Goal: Task Accomplishment & Management: Complete application form

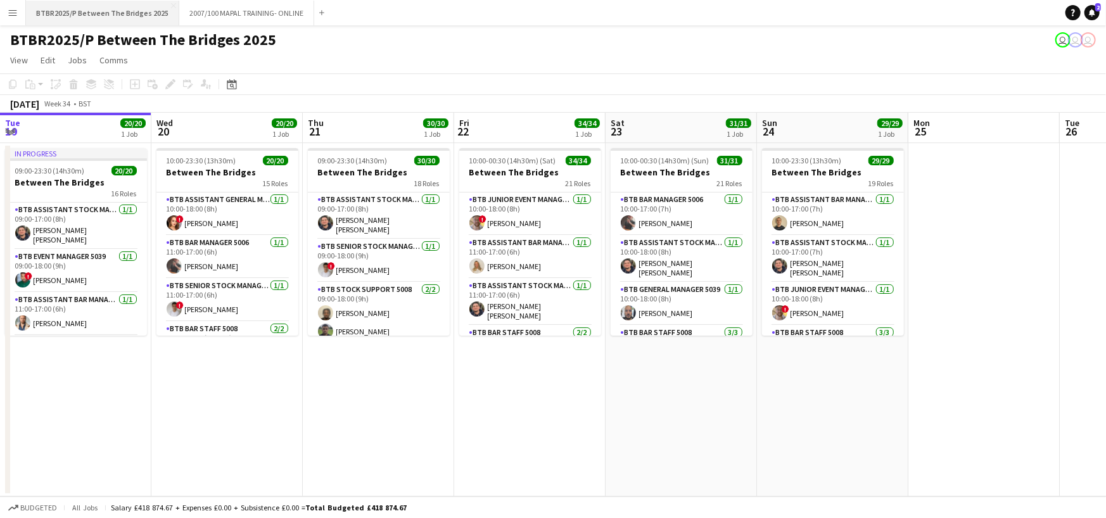
scroll to position [0, 340]
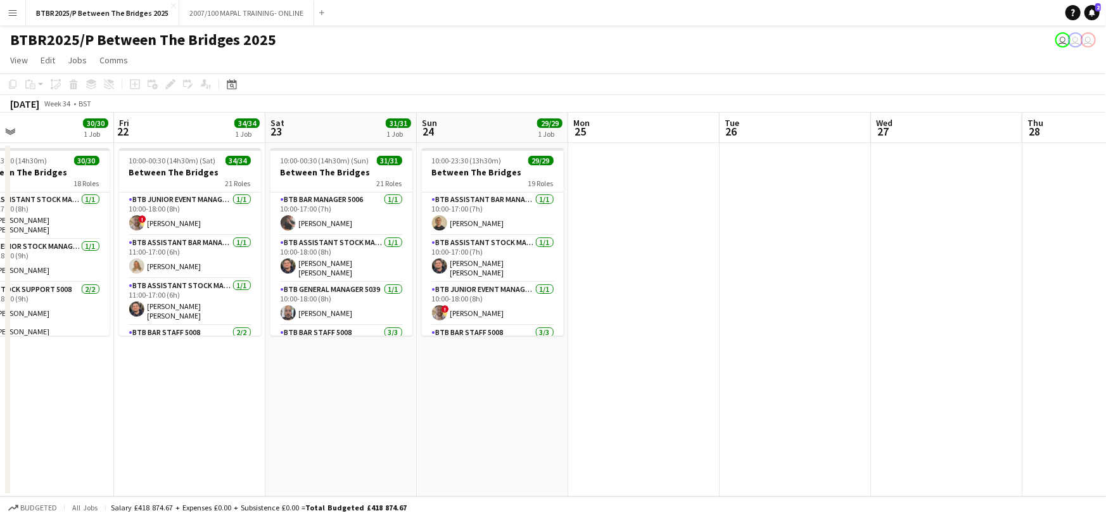
click at [8, 10] on app-icon "Menu" at bounding box center [13, 13] width 10 height 10
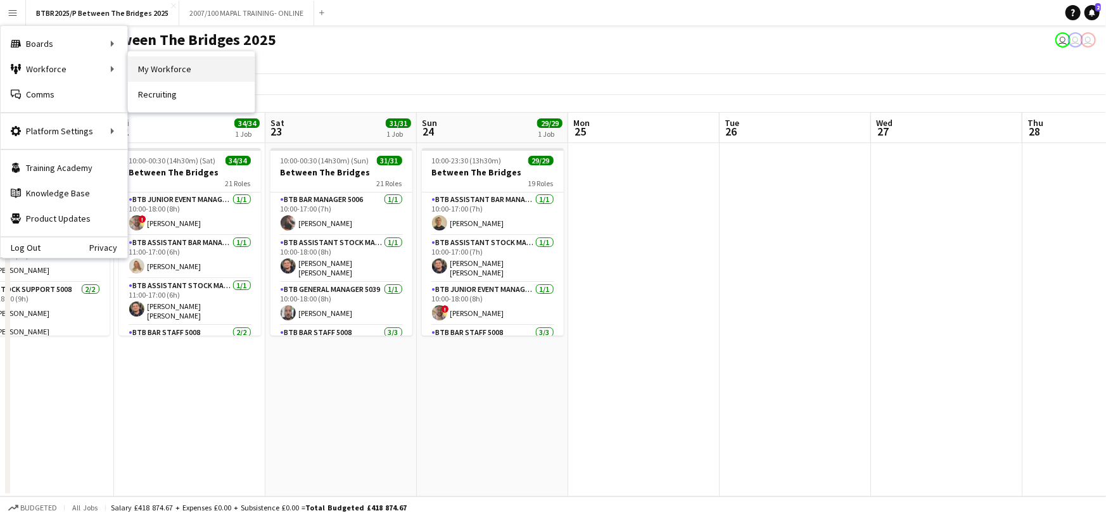
click at [188, 67] on link "My Workforce" at bounding box center [191, 68] width 127 height 25
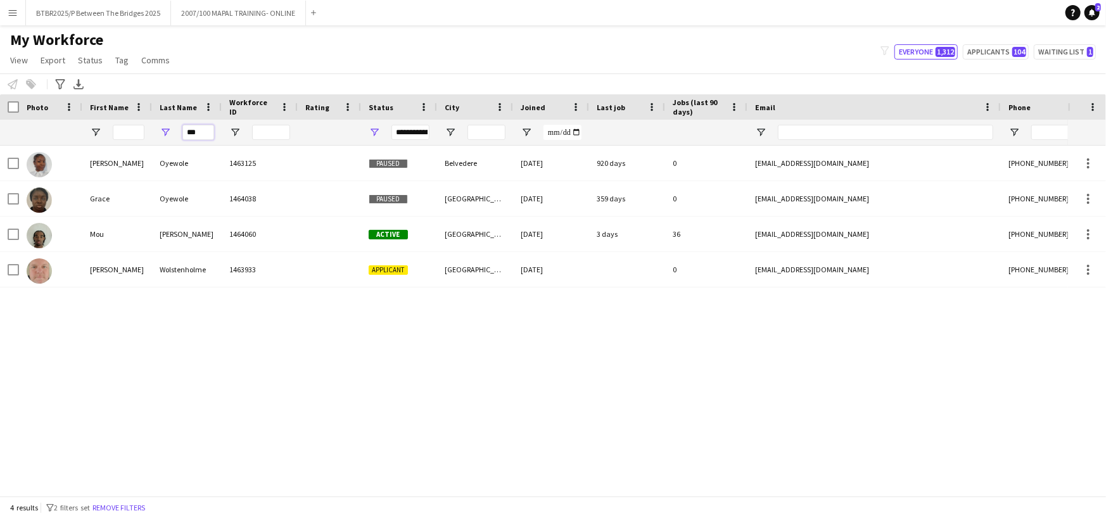
click at [203, 125] on input "***" at bounding box center [198, 132] width 32 height 15
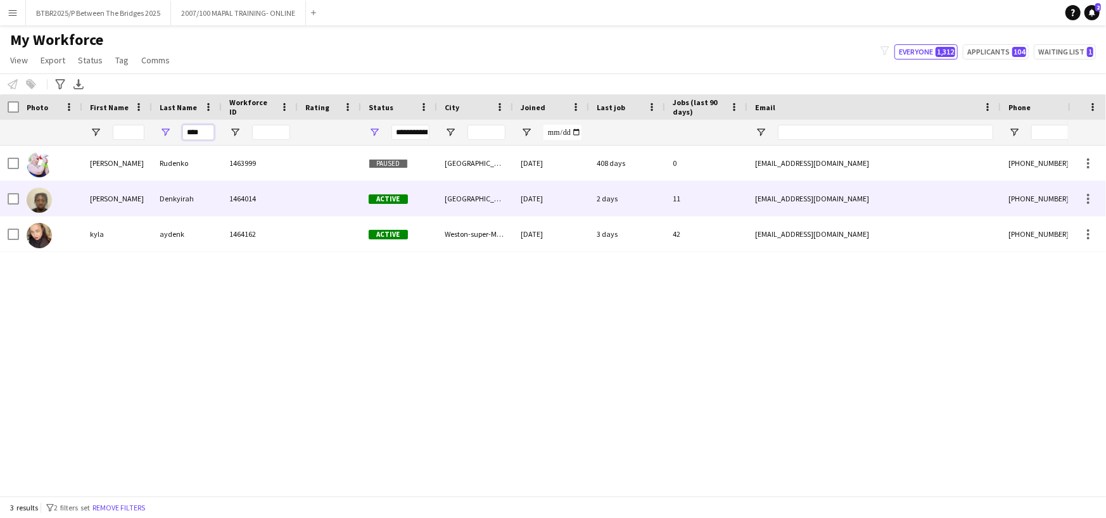
type input "****"
click at [291, 194] on div "1464014" at bounding box center [260, 198] width 76 height 35
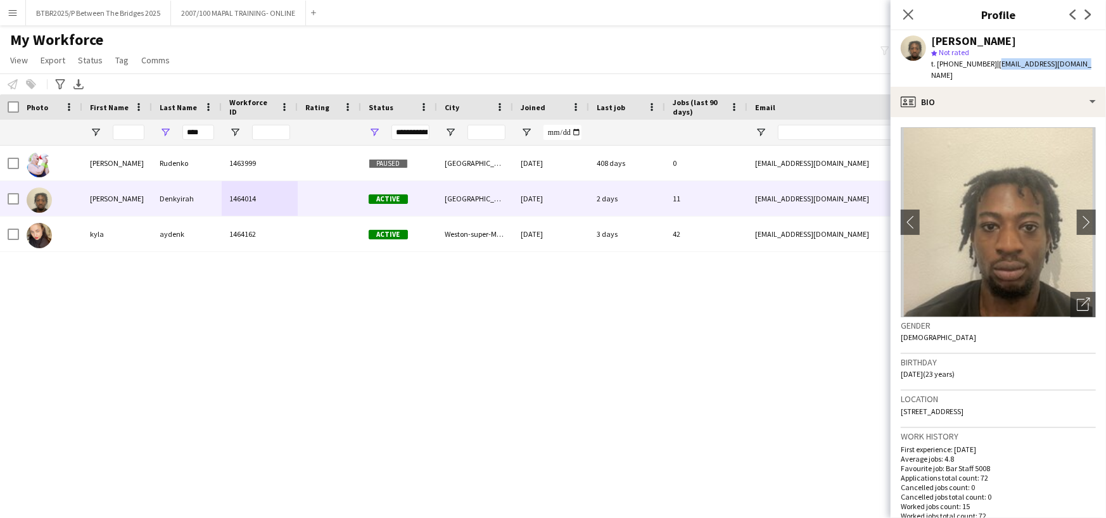
drag, startPoint x: 992, startPoint y: 62, endPoint x: 1071, endPoint y: 67, distance: 79.4
click at [1071, 67] on span "| [EMAIL_ADDRESS][DOMAIN_NAME]" at bounding box center [1011, 69] width 160 height 21
copy span "[EMAIL_ADDRESS][DOMAIN_NAME]"
click at [118, 20] on button "BTBR2025/P Between The Bridges 2025 Close" at bounding box center [98, 13] width 145 height 25
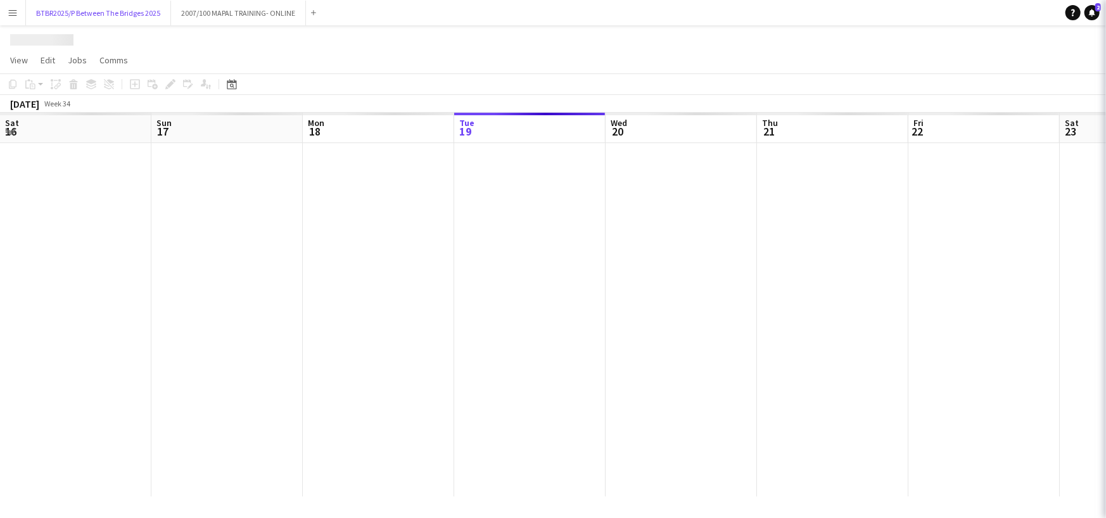
scroll to position [0, 303]
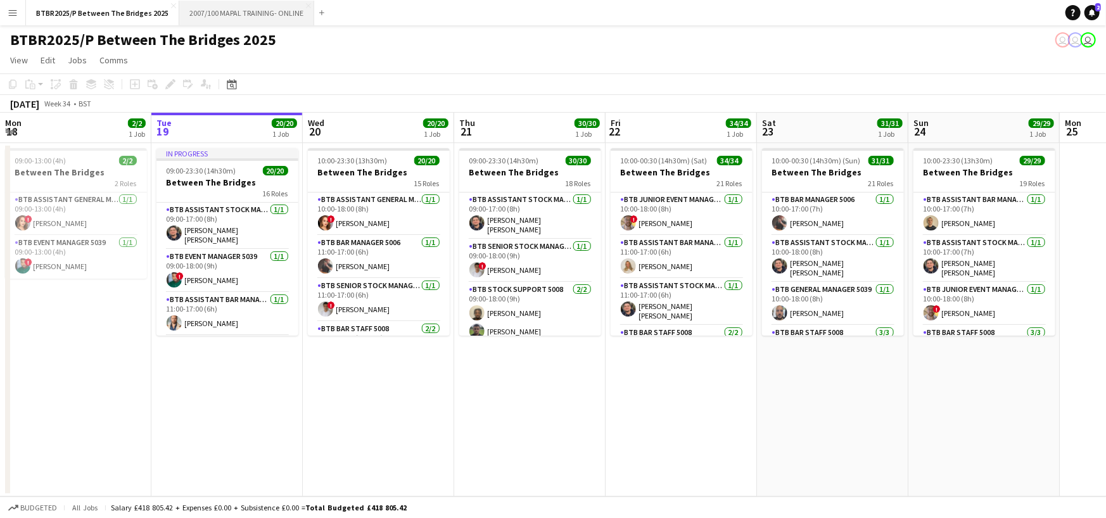
click at [246, 19] on button "2007/100 MAPAL TRAINING- ONLINE Close" at bounding box center [246, 13] width 135 height 25
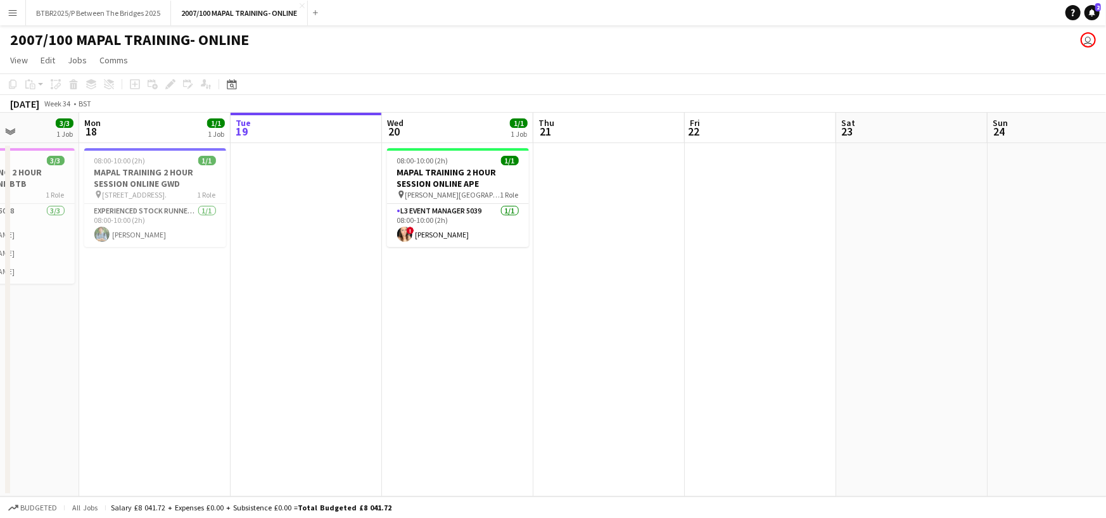
scroll to position [0, 373]
drag, startPoint x: 241, startPoint y: 136, endPoint x: 322, endPoint y: 139, distance: 81.2
click at [322, 139] on app-calendar-viewport "Fri 15 Sat 16 Sun 17 3/3 1 Job Mon 18 1/1 1 Job Tue 19 Wed 20 1/1 1 Job Thu 21 …" at bounding box center [553, 305] width 1106 height 384
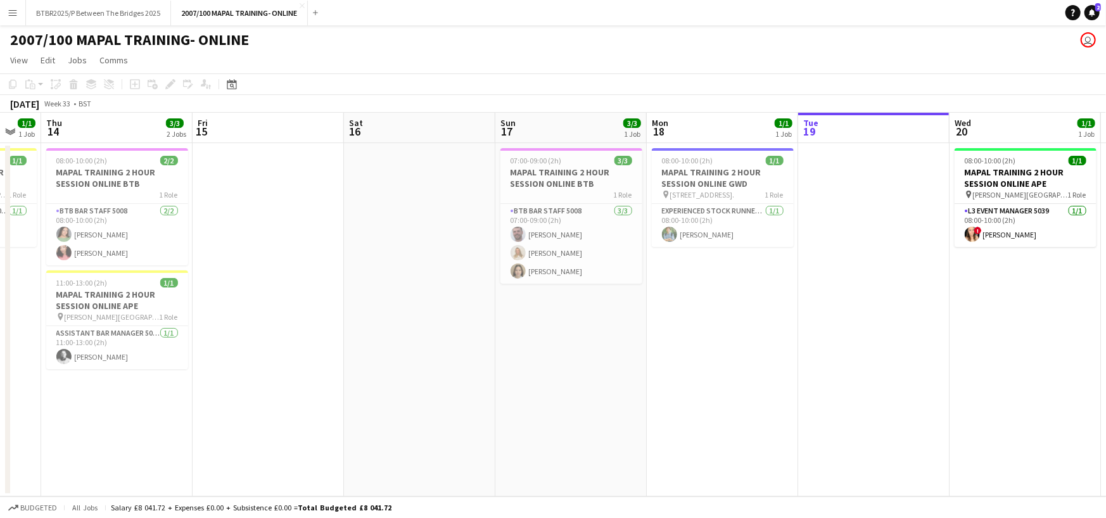
drag, startPoint x: 151, startPoint y: 132, endPoint x: 716, endPoint y: 139, distance: 565.2
click at [716, 139] on app-calendar-viewport "Tue 12 Wed 13 1/1 1 Job Thu 14 3/3 2 Jobs Fri 15 Sat 16 Sun 17 3/3 1 Job Mon 18…" at bounding box center [553, 305] width 1106 height 384
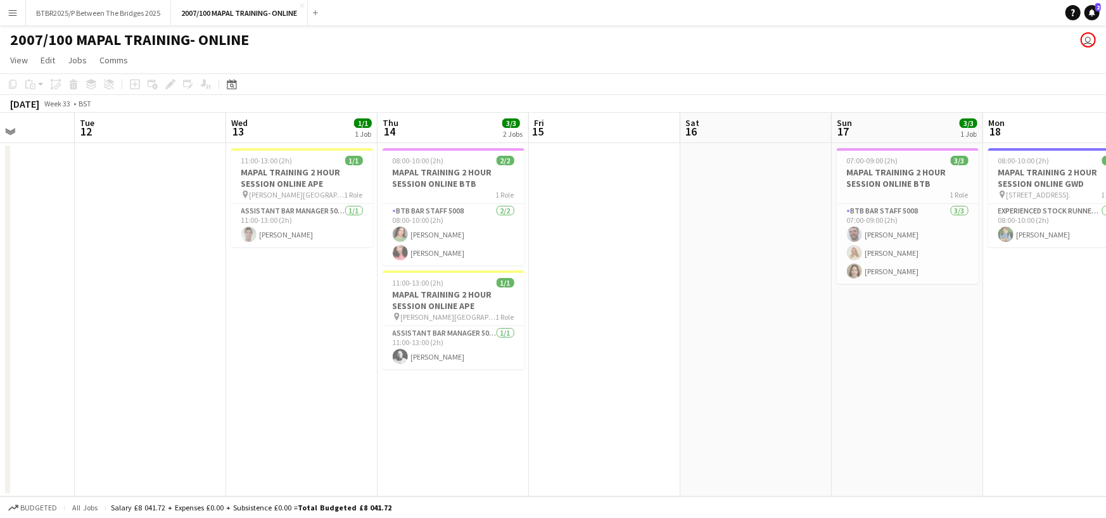
scroll to position [0, 522]
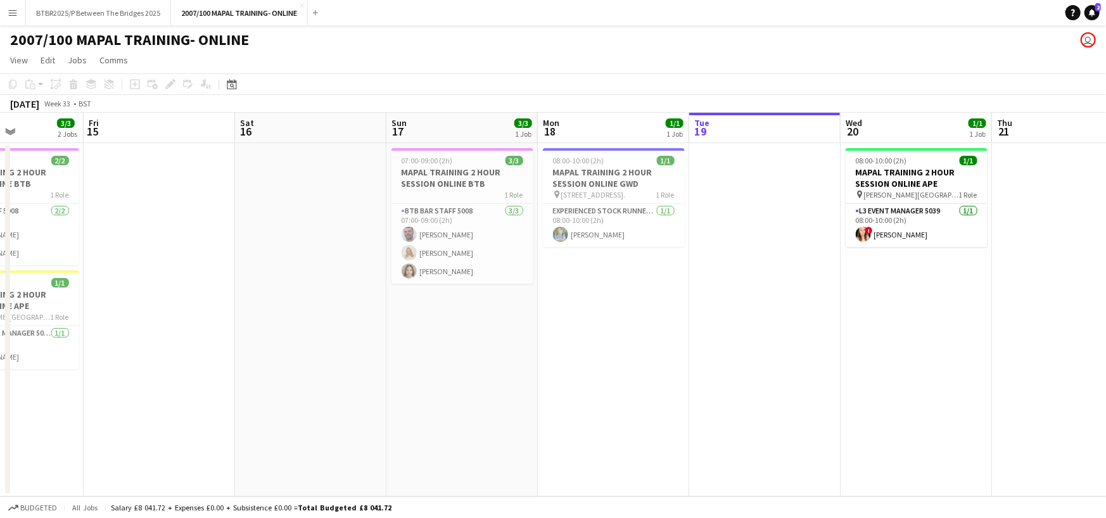
drag, startPoint x: 386, startPoint y: 133, endPoint x: 113, endPoint y: 112, distance: 273.9
click at [113, 112] on app-calendar "Copy Paste Paste Ctrl+V Paste with crew Ctrl+Shift+V Paste linked Job [GEOGRAPH…" at bounding box center [553, 284] width 1106 height 423
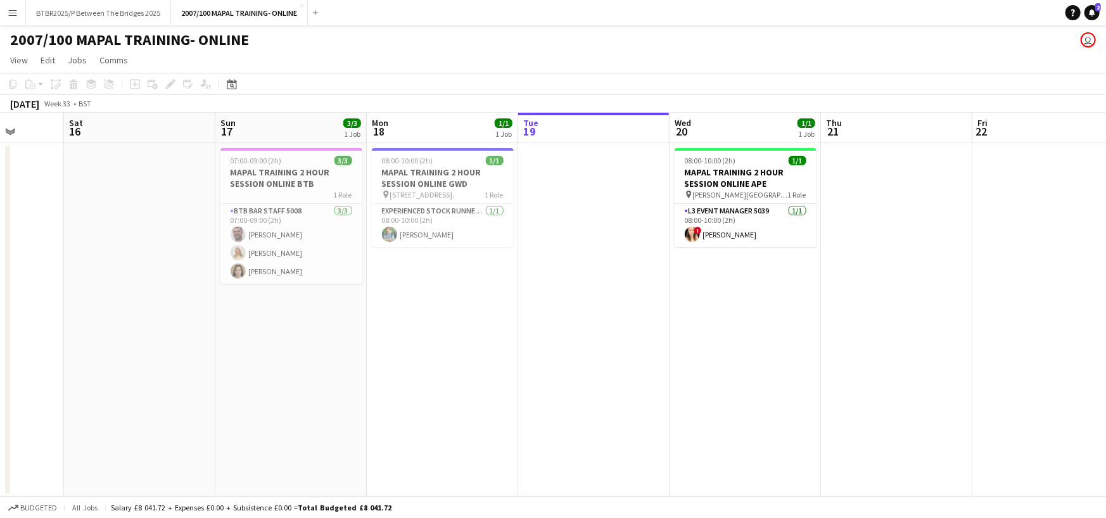
scroll to position [0, 399]
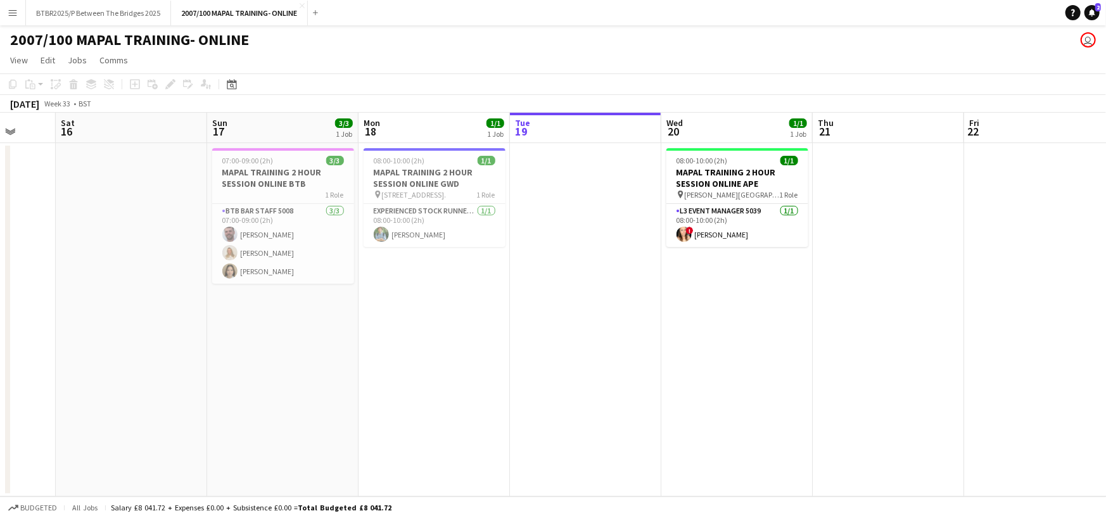
drag, startPoint x: 727, startPoint y: 133, endPoint x: 547, endPoint y: 133, distance: 179.9
click at [547, 133] on app-calendar-viewport "Wed 13 1/1 1 Job Thu 14 3/3 2 Jobs Fri 15 Sat 16 Sun 17 3/3 1 Job Mon 18 1/1 1 …" at bounding box center [553, 305] width 1106 height 384
click at [554, 172] on app-date-cell at bounding box center [585, 320] width 151 height 354
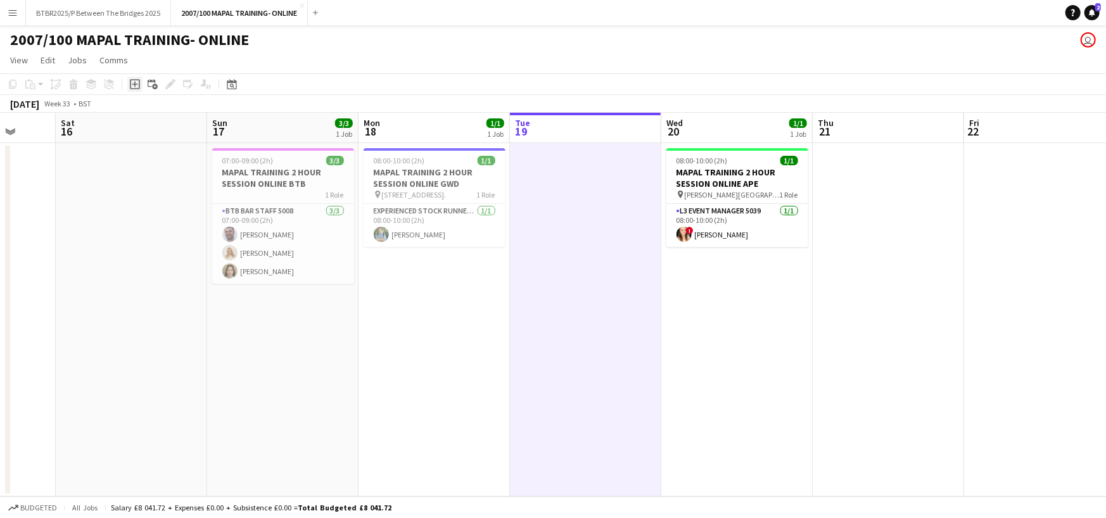
click at [133, 87] on icon "Add job" at bounding box center [135, 84] width 10 height 10
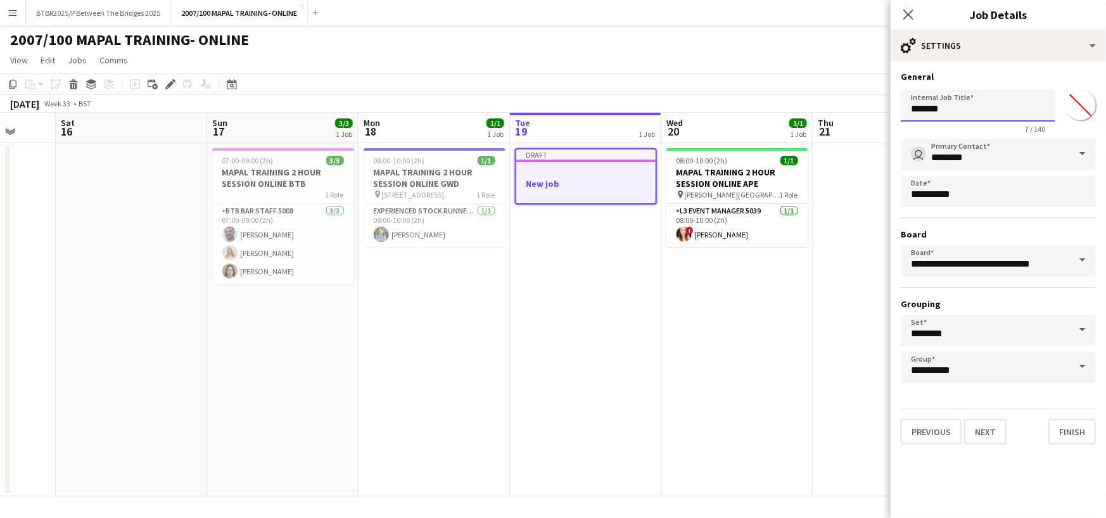
click at [969, 116] on input "*******" at bounding box center [978, 106] width 155 height 32
type input "**********"
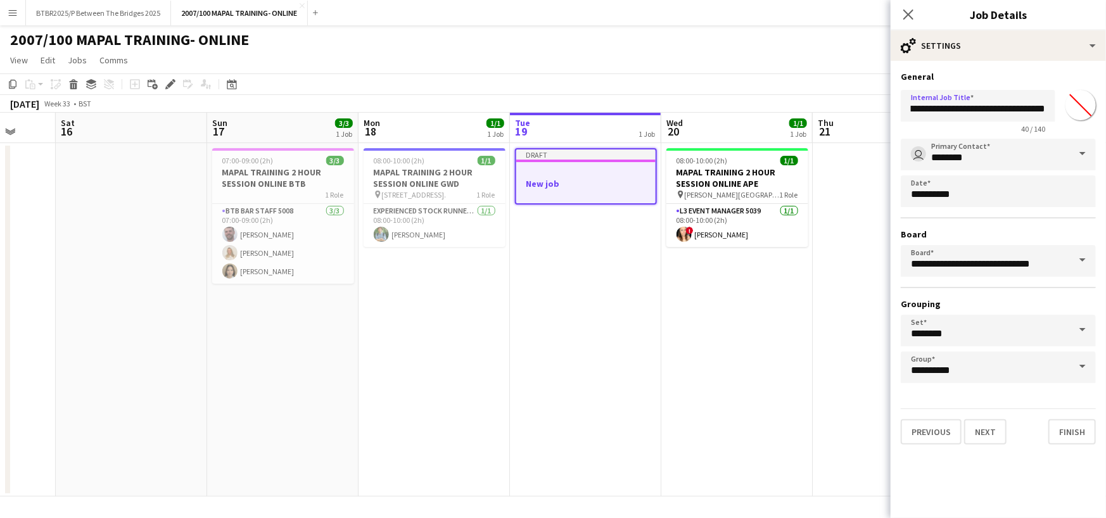
click at [646, 248] on app-date-cell "Draft New job" at bounding box center [585, 320] width 151 height 354
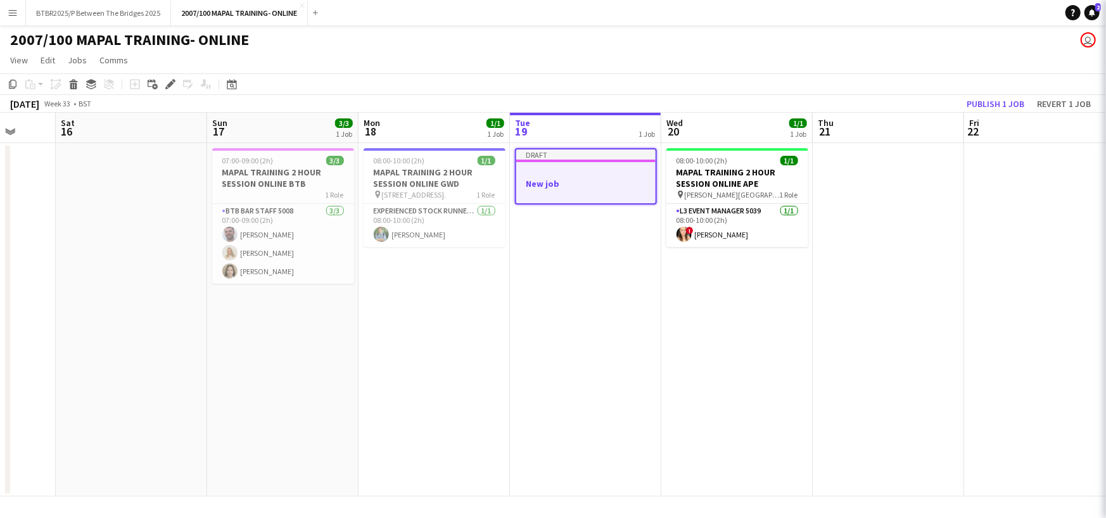
scroll to position [0, 0]
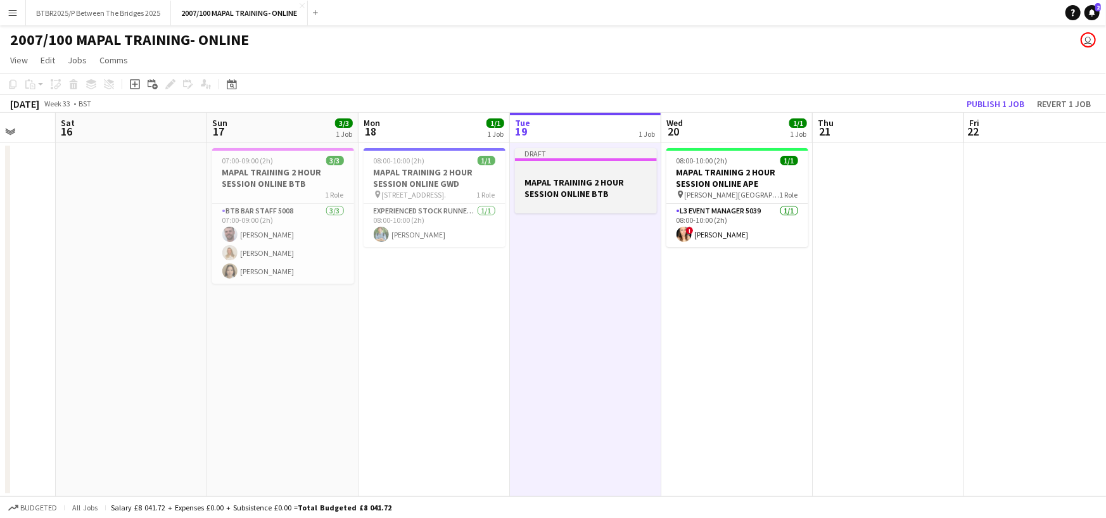
click at [606, 194] on h3 "MAPAL TRAINING 2 HOUR SESSION ONLINE BTB" at bounding box center [586, 188] width 142 height 23
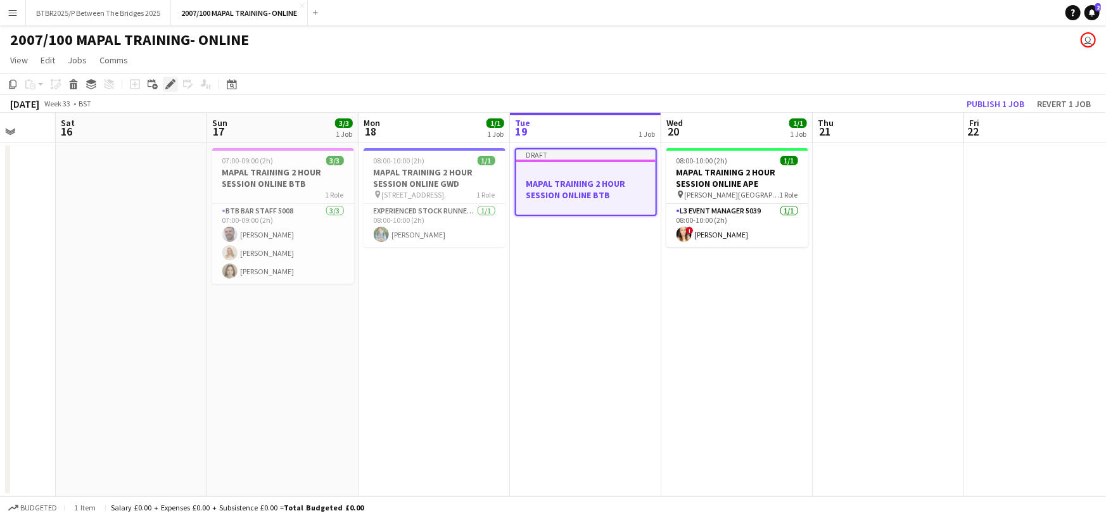
click at [170, 84] on icon at bounding box center [170, 84] width 7 height 7
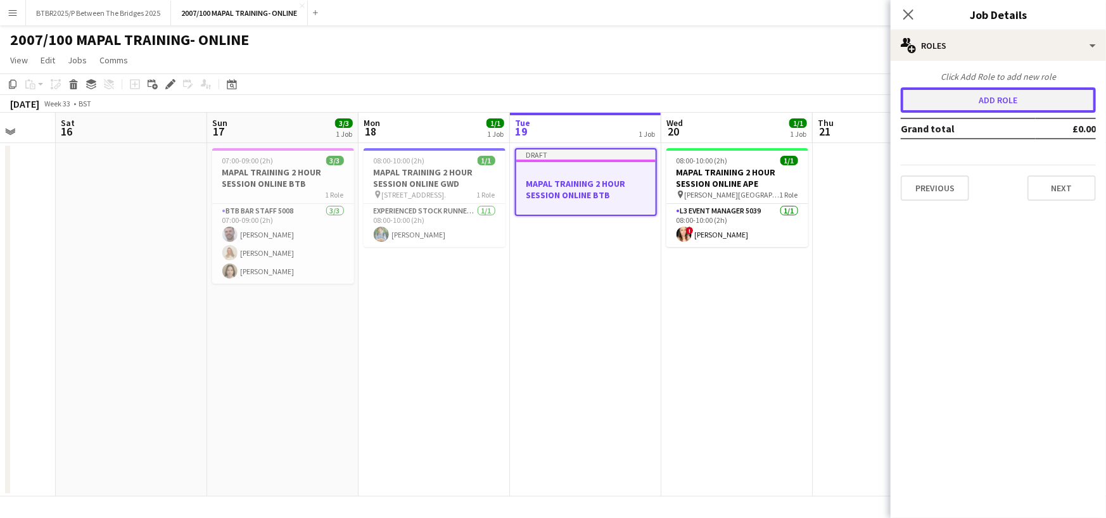
click at [990, 98] on button "Add role" at bounding box center [998, 99] width 195 height 25
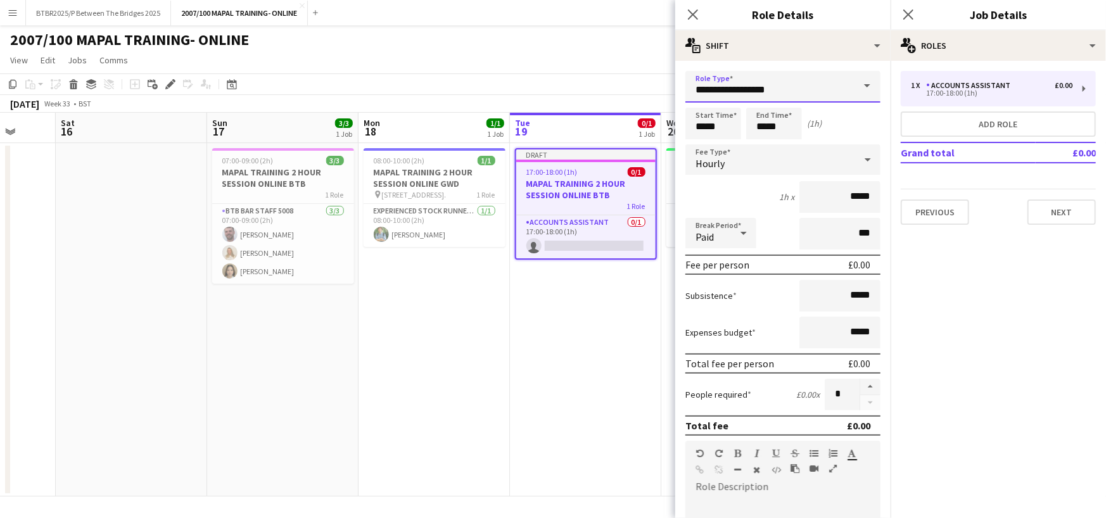
click at [800, 85] on input "**********" at bounding box center [783, 87] width 195 height 32
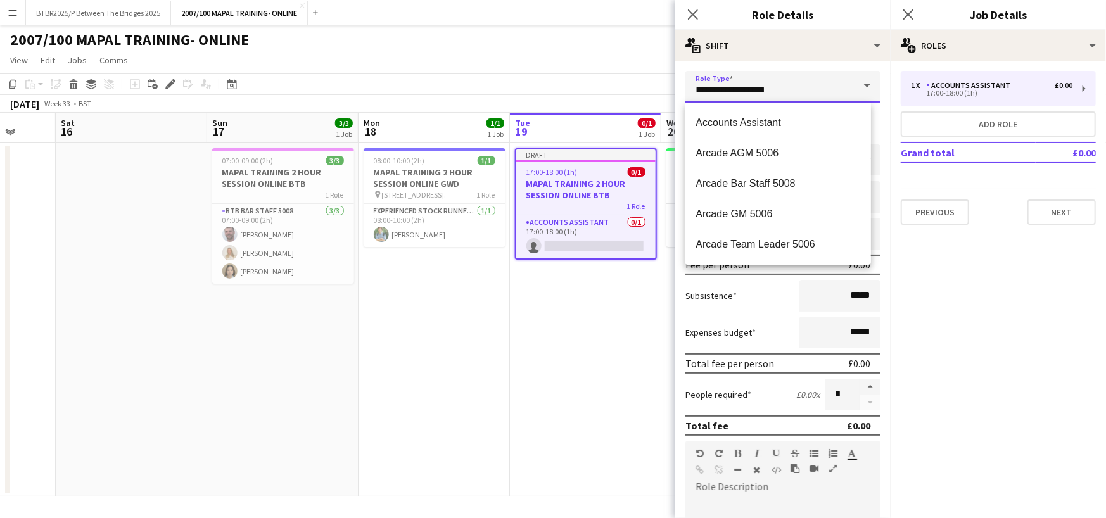
click at [800, 85] on input "**********" at bounding box center [783, 87] width 195 height 32
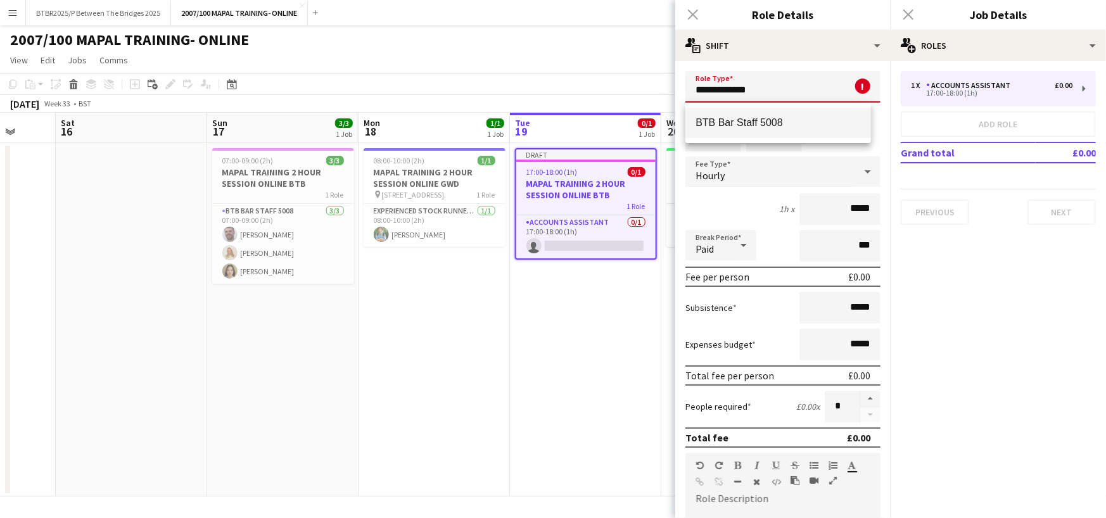
click at [800, 115] on mat-option "BTB Bar Staff 5008" at bounding box center [779, 123] width 186 height 30
type input "**********"
type input "******"
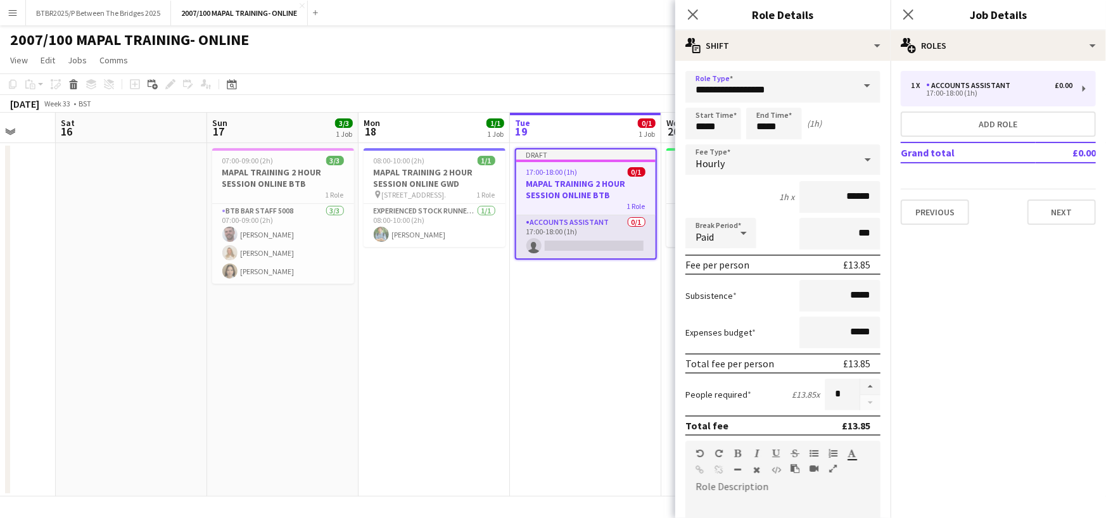
click at [608, 241] on app-card-role "Accounts Assistant 0/1 17:00-18:00 (1h) single-neutral-actions" at bounding box center [585, 236] width 139 height 43
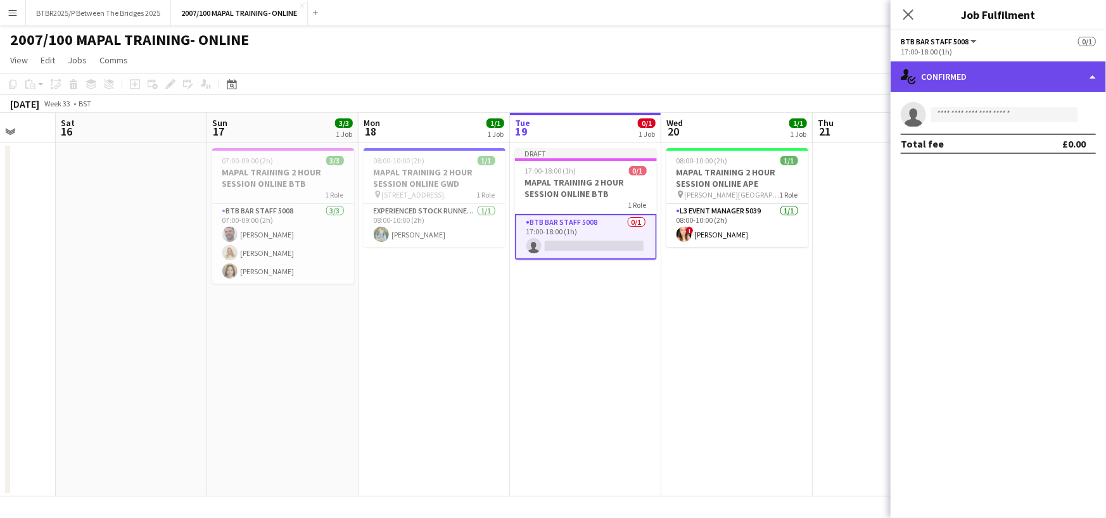
click at [987, 80] on div "single-neutral-actions-check-2 Confirmed" at bounding box center [998, 76] width 215 height 30
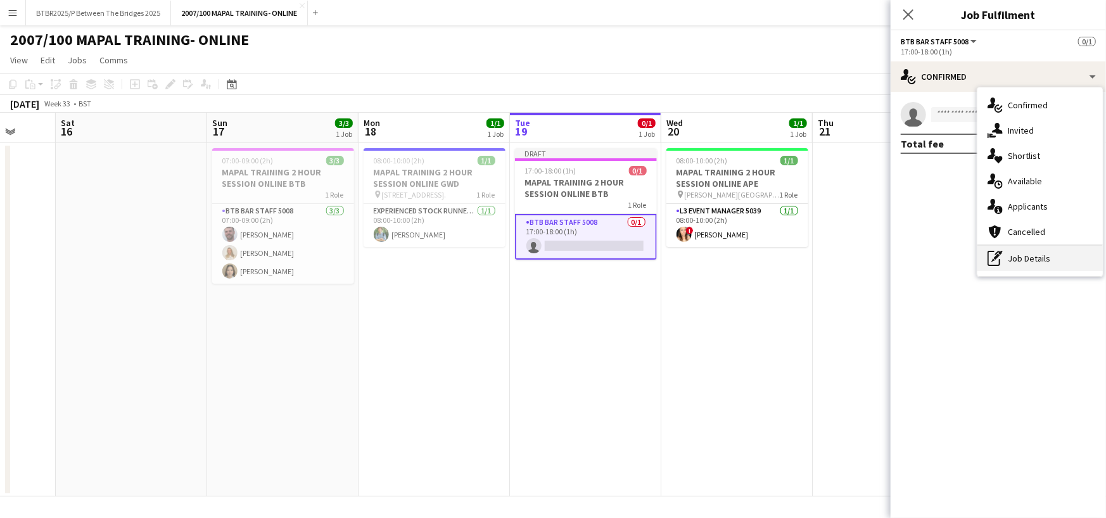
click at [1046, 253] on div "pen-write Job Details" at bounding box center [1040, 258] width 125 height 25
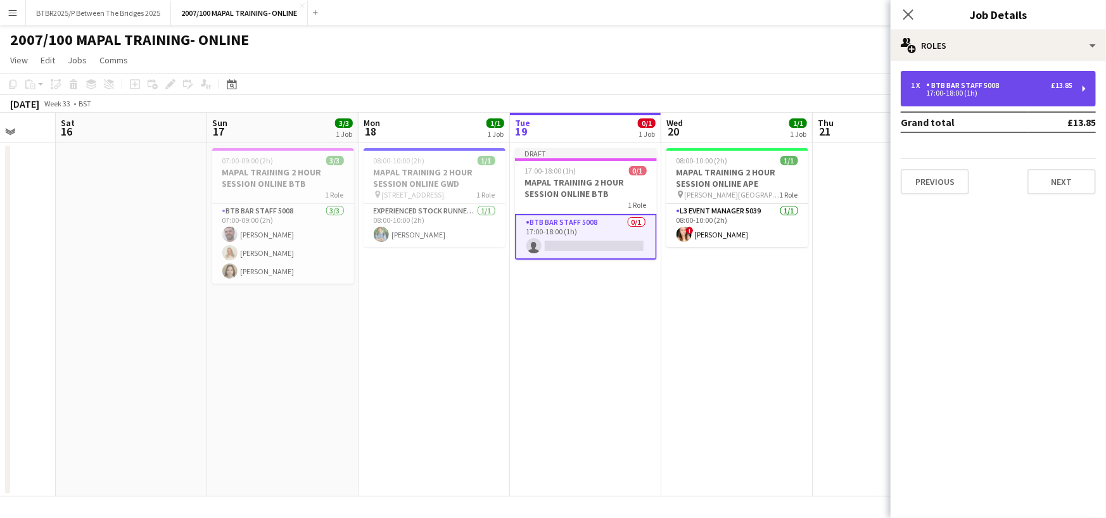
click at [1011, 96] on div "1 x BTB Bar Staff 5008 £13.85 17:00-18:00 (1h)" at bounding box center [998, 88] width 195 height 35
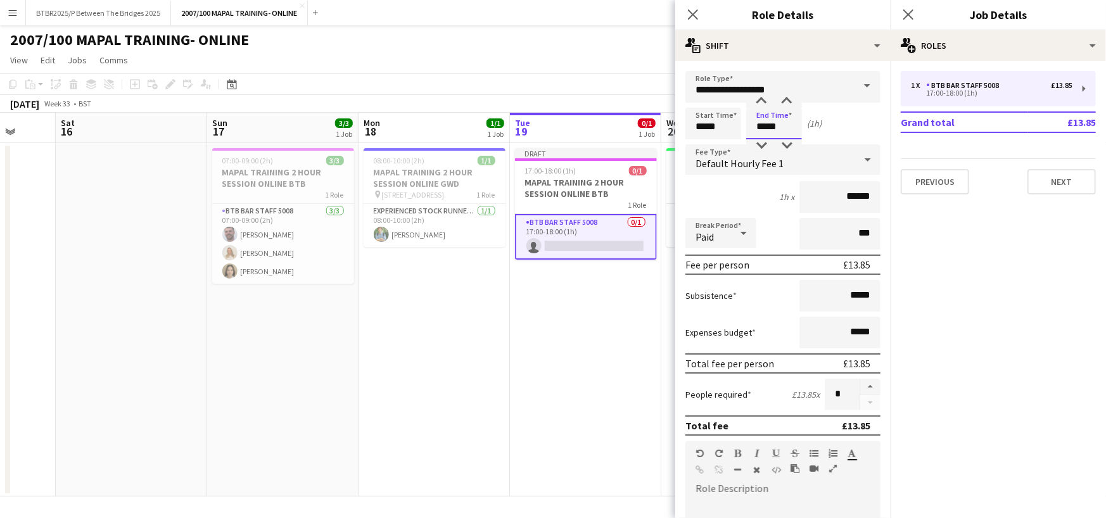
click at [766, 120] on input "*****" at bounding box center [774, 124] width 56 height 32
type input "*****"
click at [570, 321] on app-date-cell "Draft 17:00-18:00 (1h) 0/1 MAPAL TRAINING 2 HOUR SESSION ONLINE BTB 1 Role BTB …" at bounding box center [585, 320] width 151 height 354
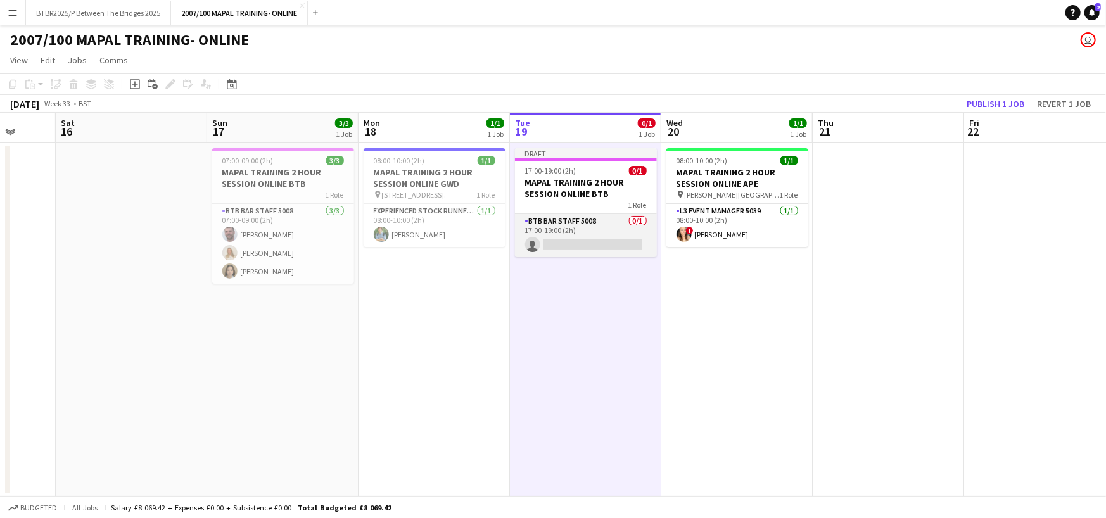
click at [570, 241] on app-card-role "BTB Bar Staff 5008 0/1 17:00-19:00 (2h) single-neutral-actions" at bounding box center [586, 235] width 142 height 43
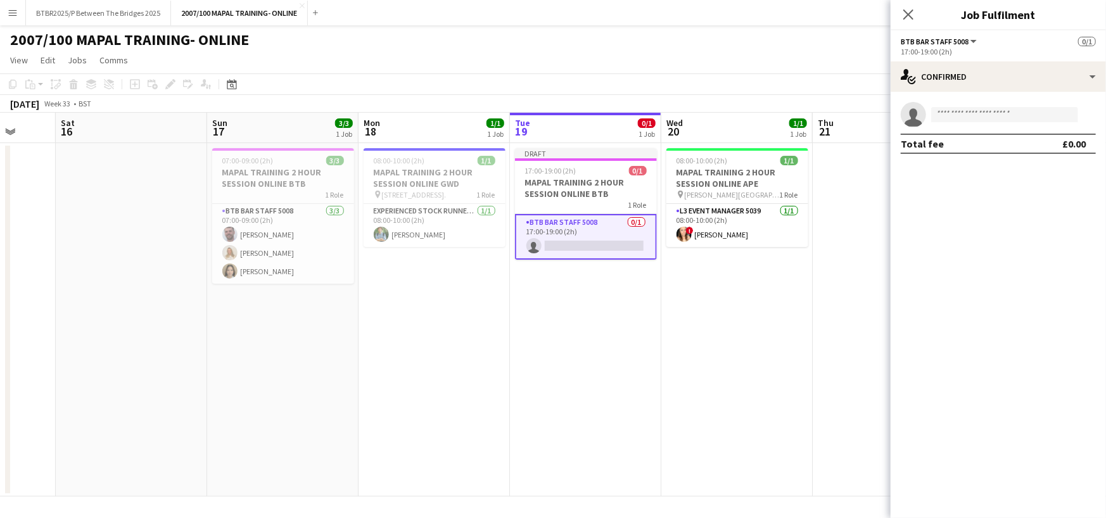
click at [1015, 122] on app-invite-slot "single-neutral-actions" at bounding box center [998, 114] width 215 height 25
click at [1016, 108] on input at bounding box center [1004, 114] width 147 height 15
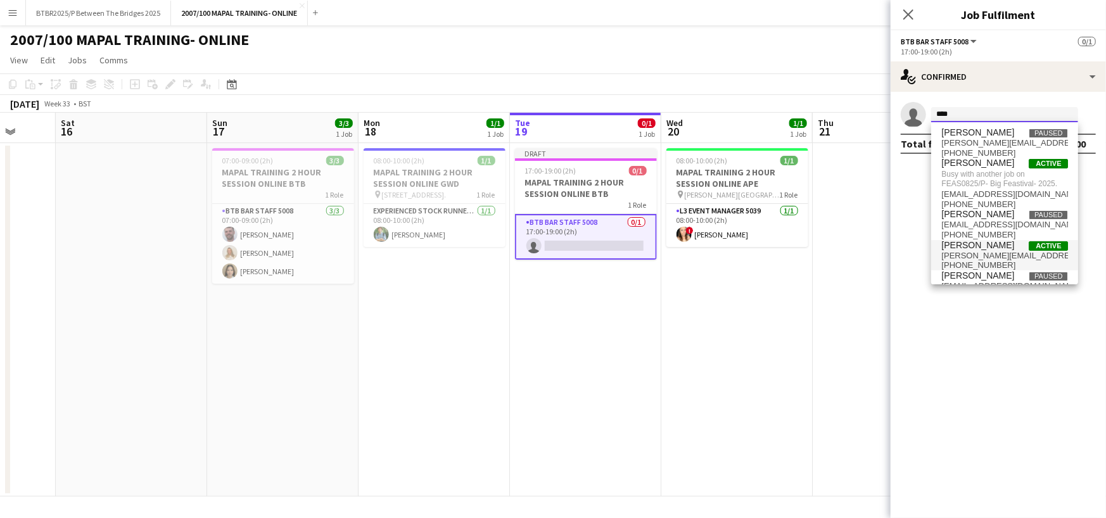
type input "****"
click at [1001, 253] on span "[PERSON_NAME][EMAIL_ADDRESS][PERSON_NAME][DOMAIN_NAME]" at bounding box center [1004, 256] width 127 height 10
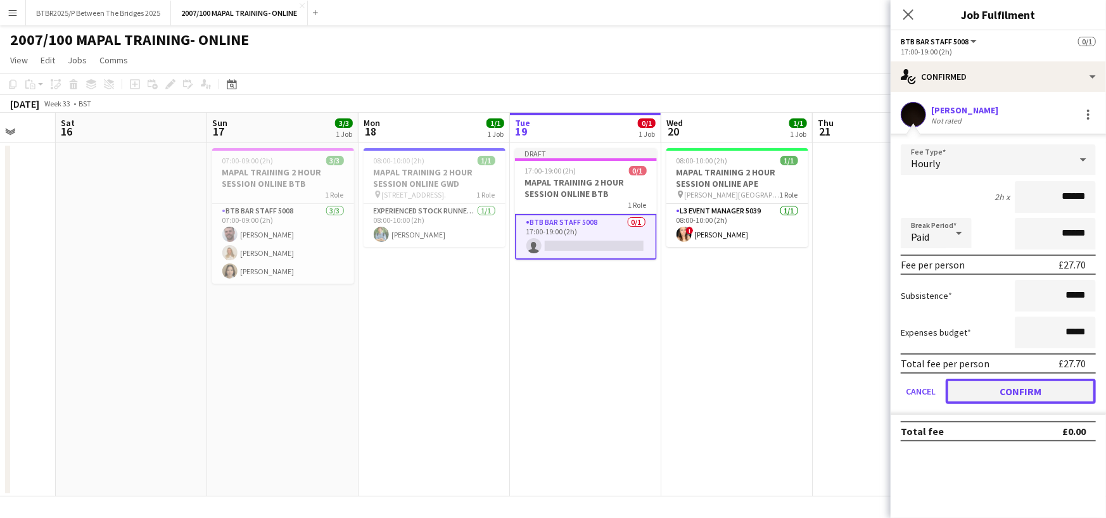
click at [1042, 393] on button "Confirm" at bounding box center [1021, 391] width 150 height 25
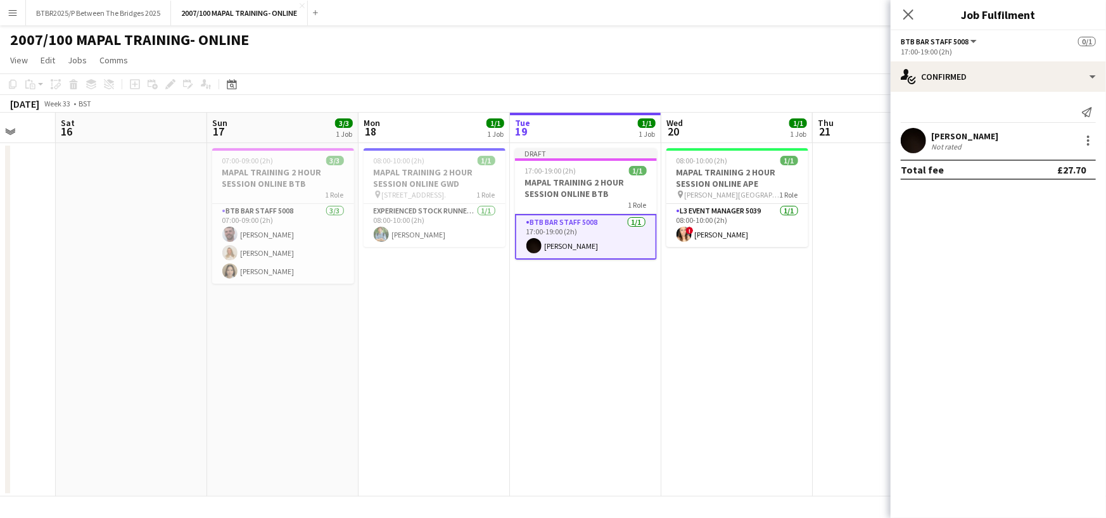
click at [595, 308] on app-date-cell "Draft 17:00-19:00 (2h) 1/1 MAPAL TRAINING 2 HOUR SESSION ONLINE BTB 1 Role BTB …" at bounding box center [585, 320] width 151 height 354
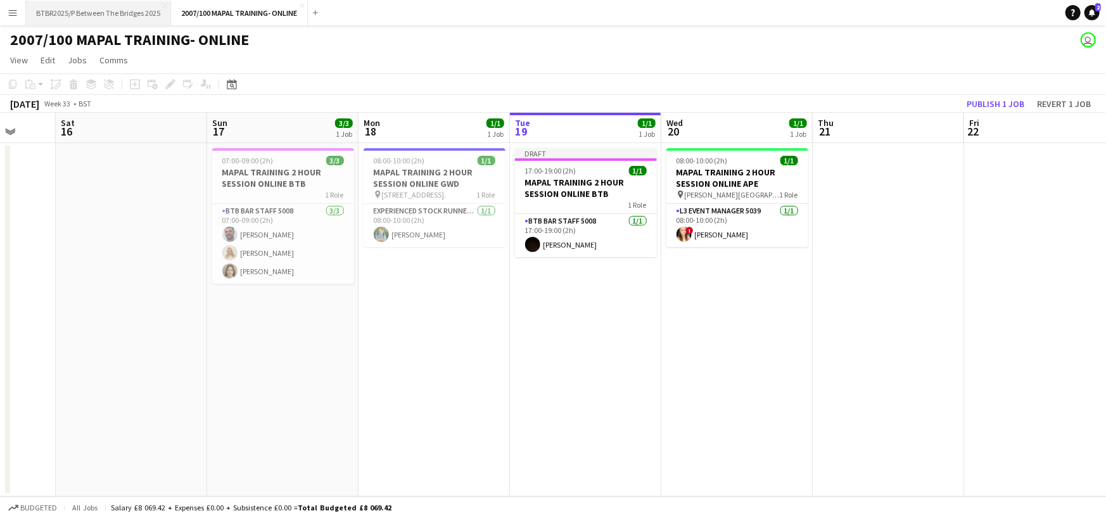
click at [93, 19] on button "BTBR2025/P Between The Bridges 2025 Close" at bounding box center [98, 13] width 145 height 25
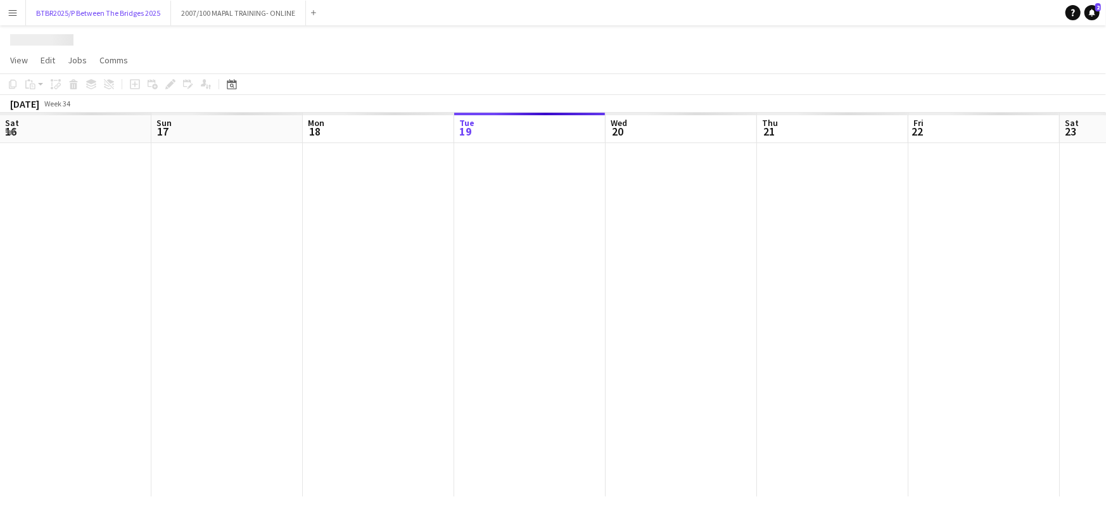
scroll to position [0, 303]
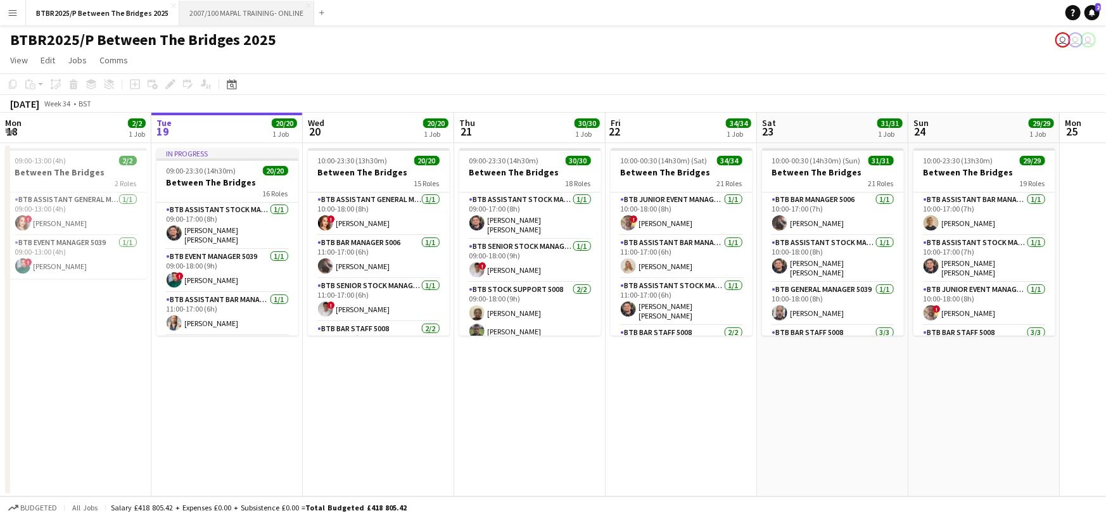
click at [228, 11] on button "2007/100 MAPAL TRAINING- ONLINE Close" at bounding box center [246, 13] width 135 height 25
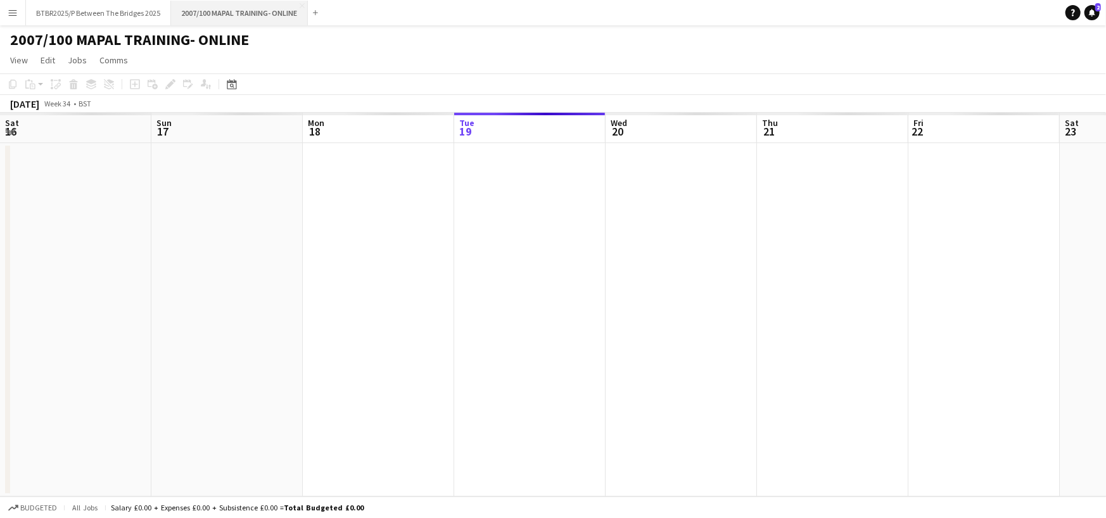
scroll to position [0, 303]
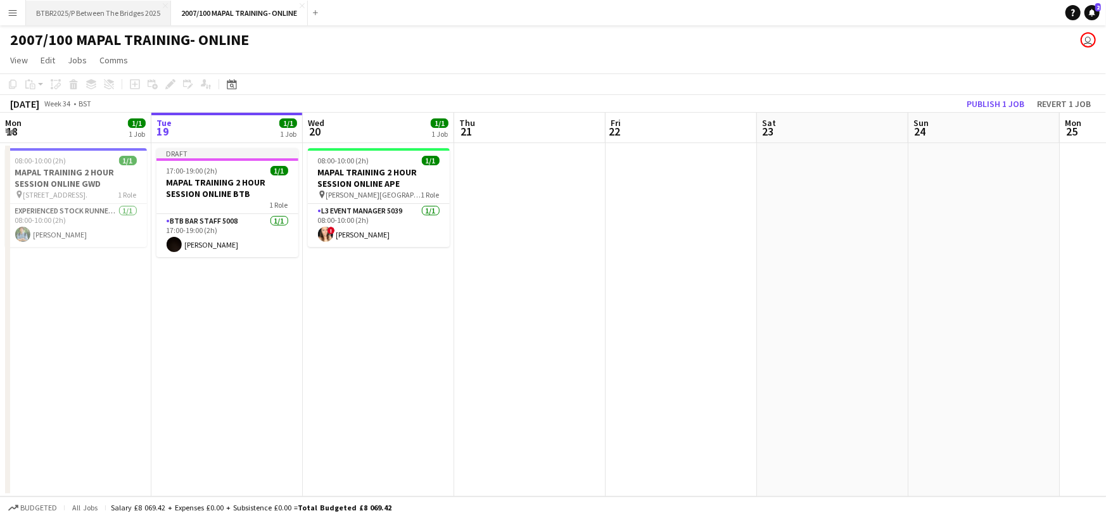
click at [116, 11] on button "BTBR2025/P Between The Bridges 2025 Close" at bounding box center [98, 13] width 145 height 25
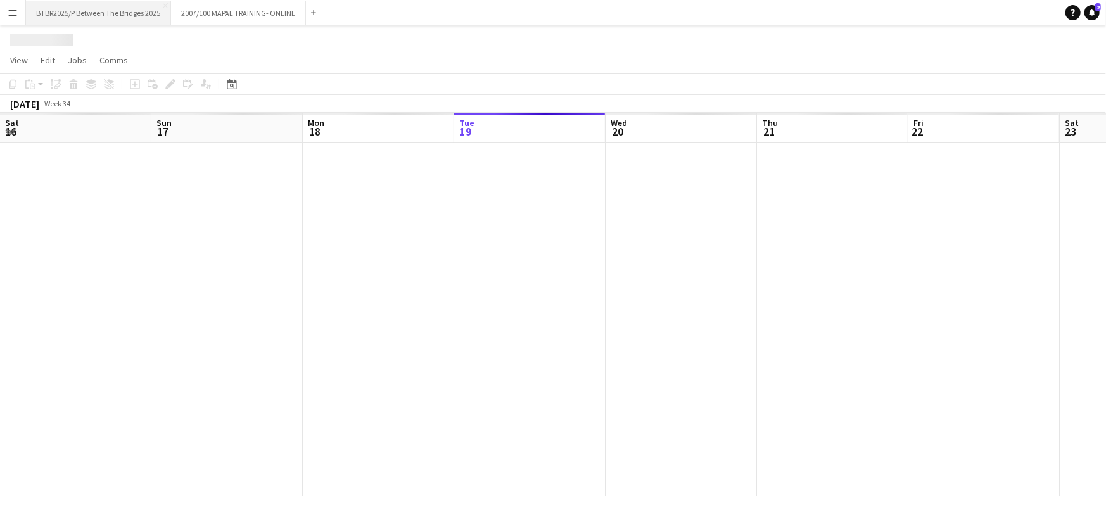
scroll to position [0, 303]
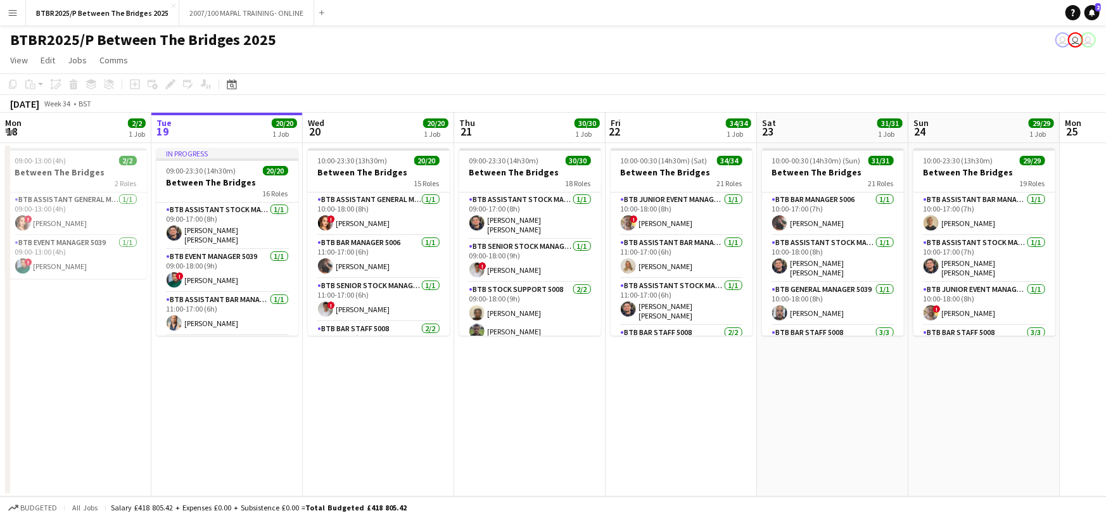
click at [482, 50] on app-page-menu "View Day view expanded Day view collapsed Month view Date picker Jump to today …" at bounding box center [553, 61] width 1106 height 24
click at [481, 50] on app-page-menu "View Day view expanded Day view collapsed Month view Date picker Jump to today …" at bounding box center [553, 61] width 1106 height 24
click at [477, 58] on app-page-menu "View Day view expanded Day view collapsed Month view Date picker Jump to today …" at bounding box center [553, 61] width 1106 height 24
